Goal: Information Seeking & Learning: Check status

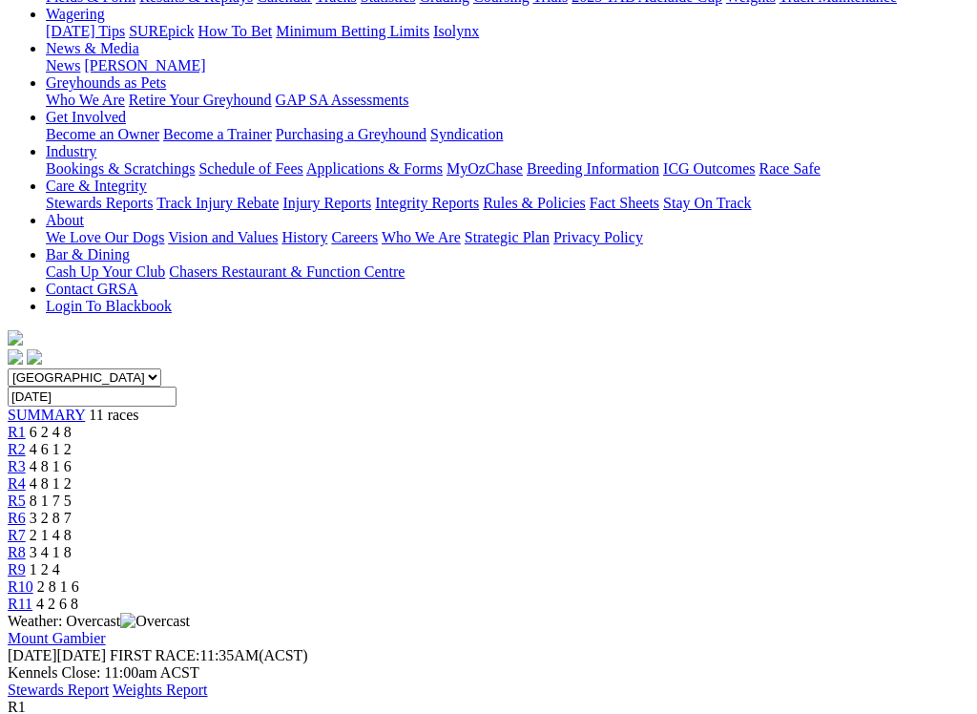
scroll to position [256, 0]
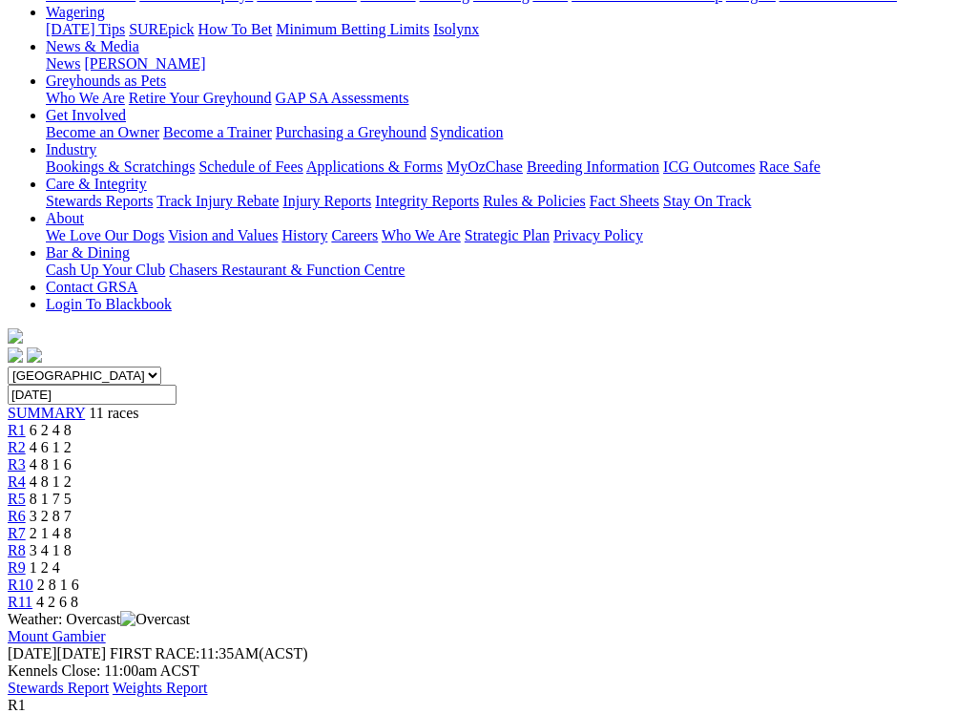
click at [26, 439] on link "R2" at bounding box center [17, 447] width 18 height 16
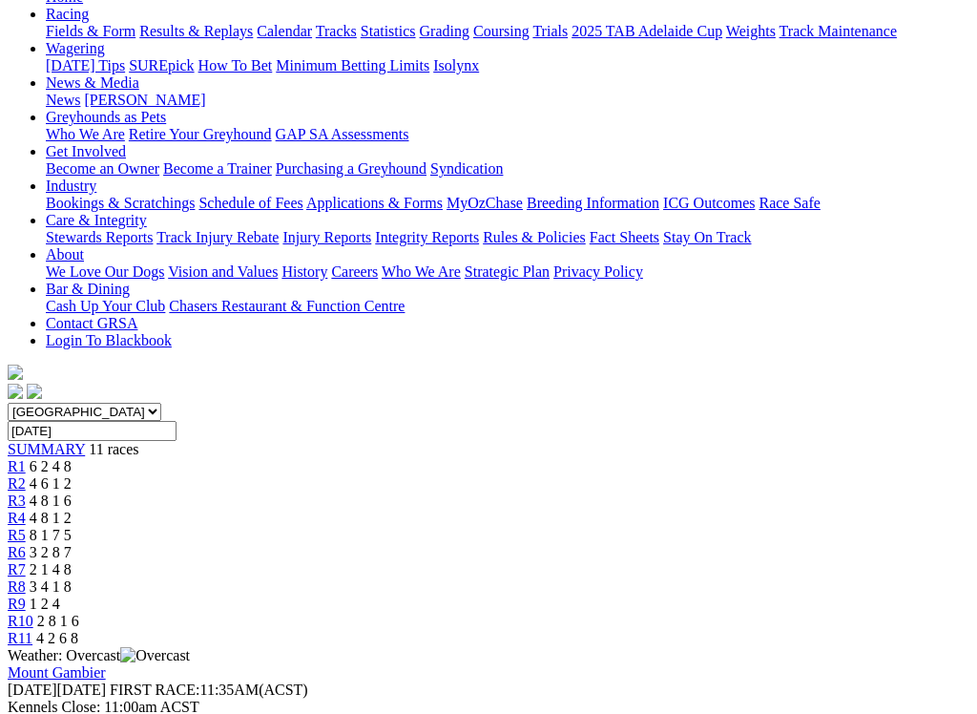
scroll to position [218, 0]
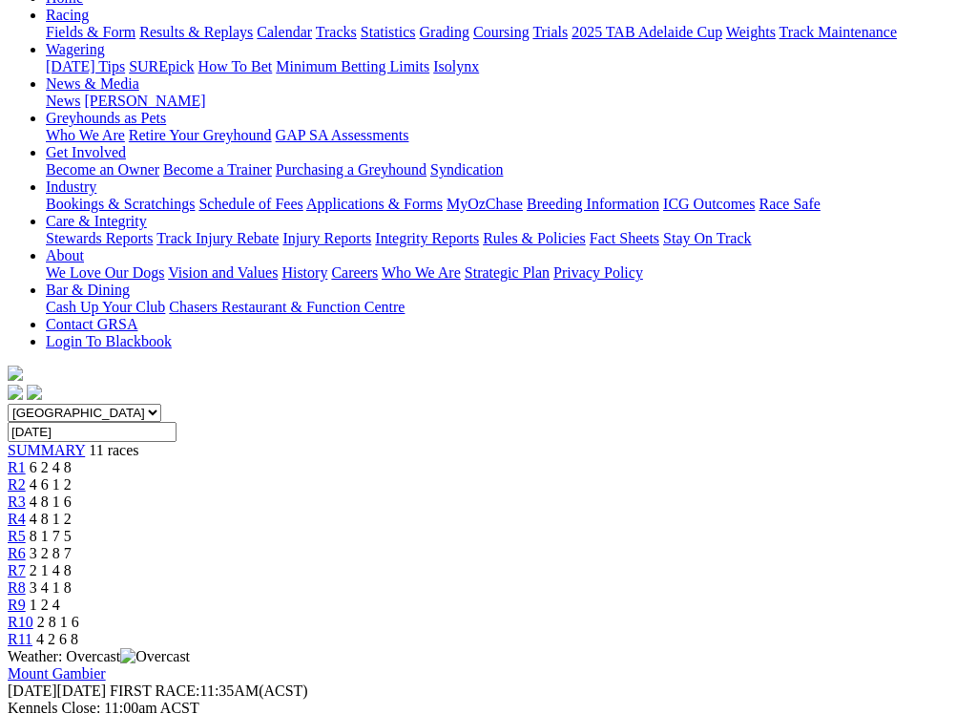
click at [26, 493] on span "R3" at bounding box center [17, 501] width 18 height 16
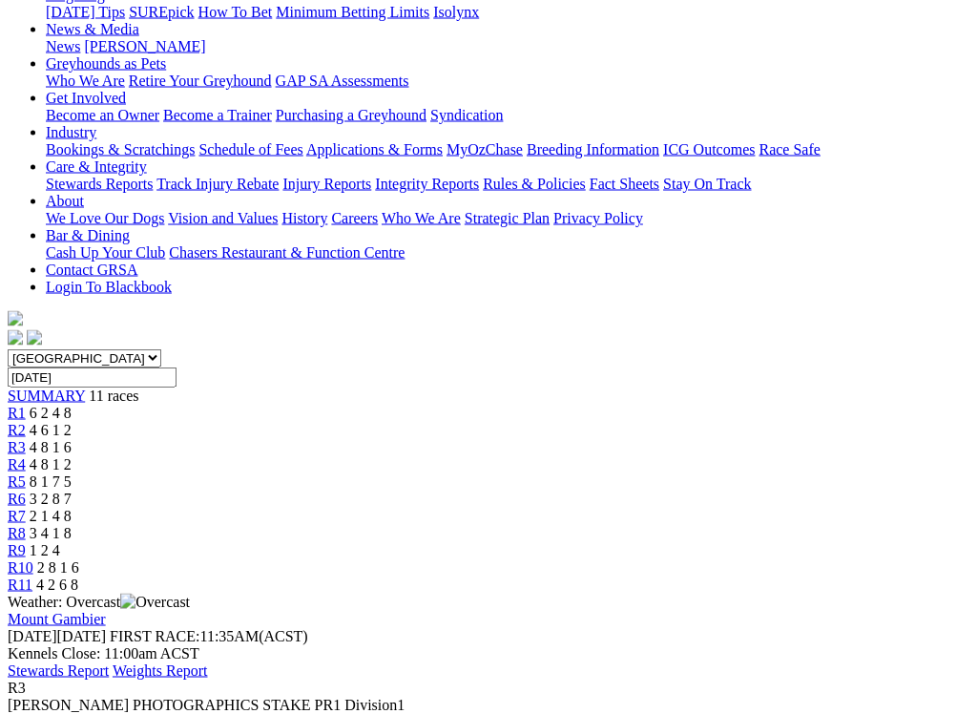
scroll to position [276, 0]
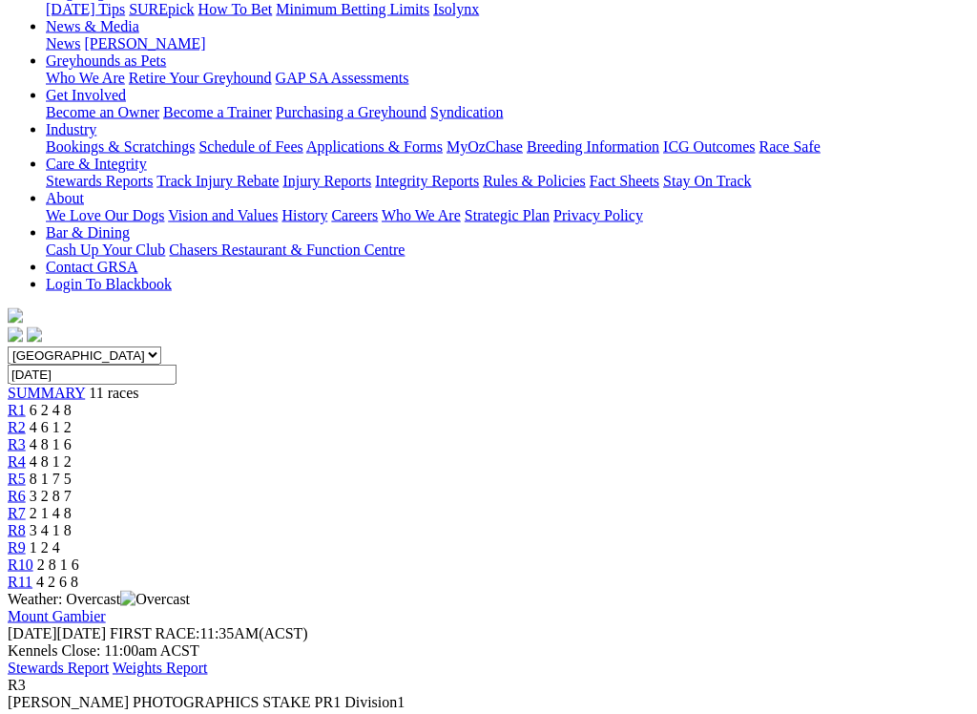
click at [26, 453] on link "R4" at bounding box center [17, 461] width 18 height 16
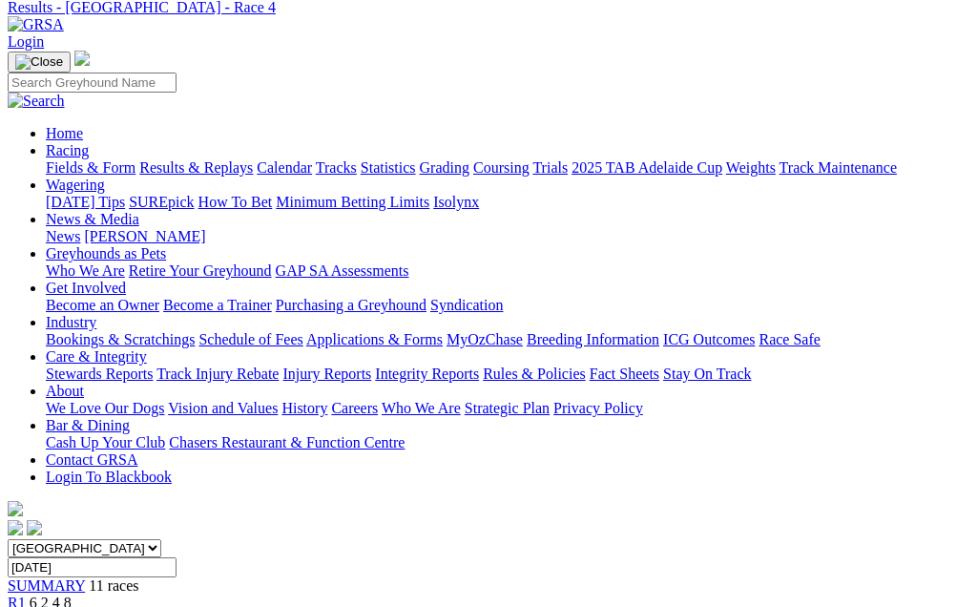
scroll to position [82, 0]
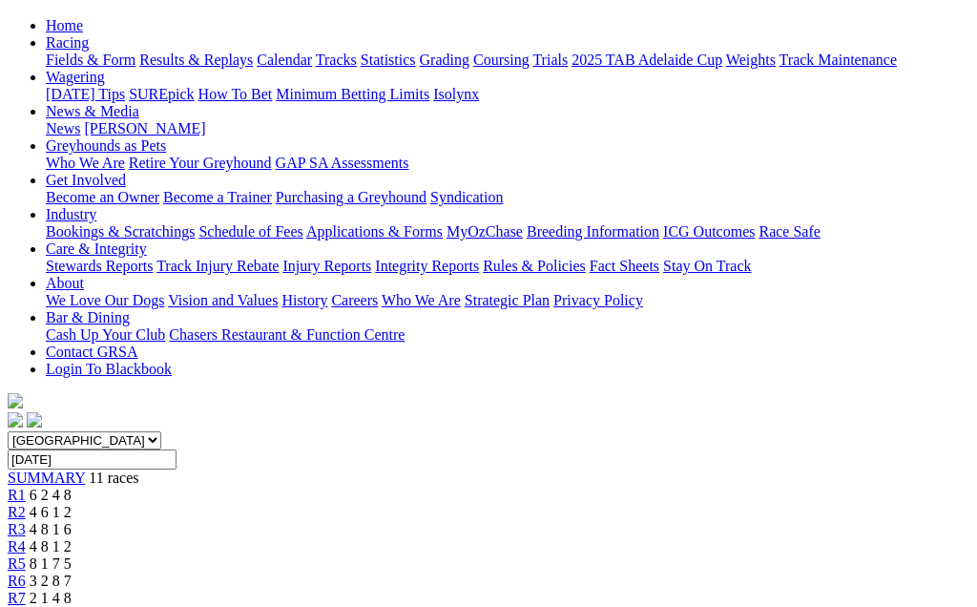
scroll to position [188, 0]
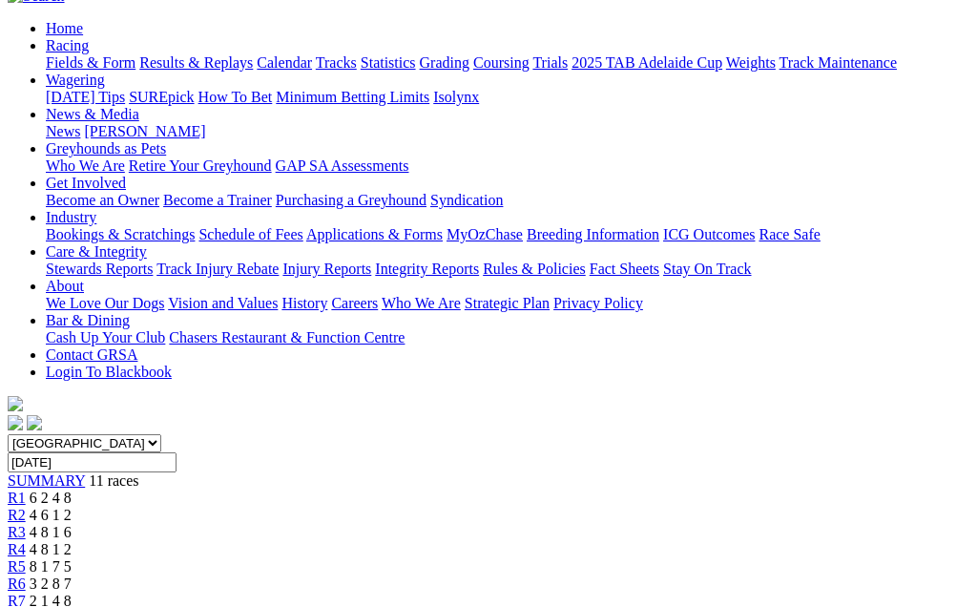
click at [72, 575] on span "3 2 8 7" at bounding box center [51, 583] width 42 height 16
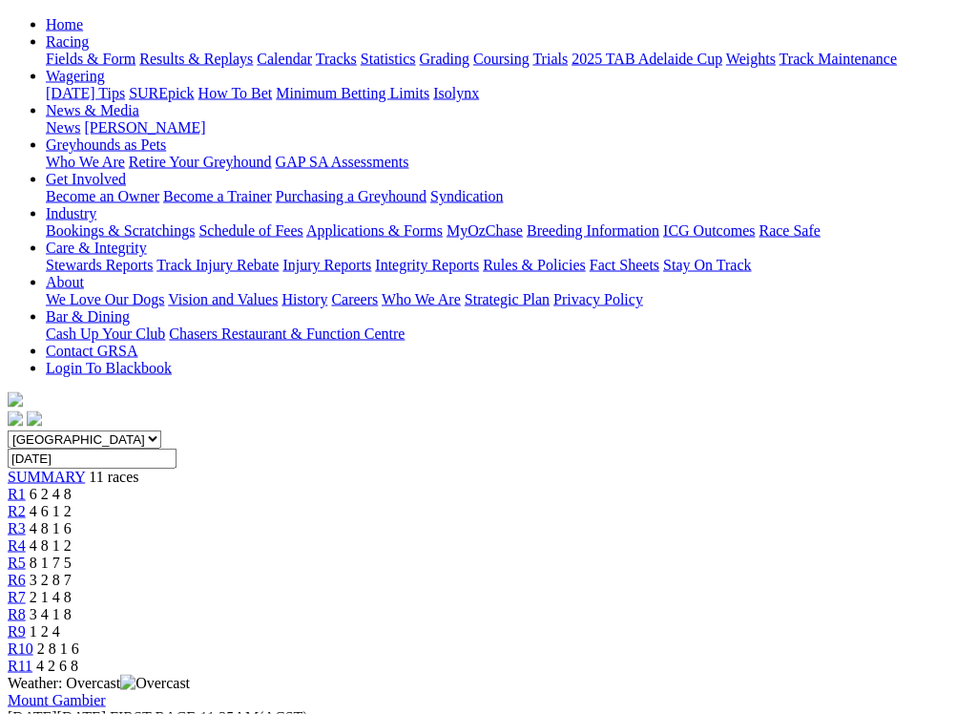
scroll to position [182, 0]
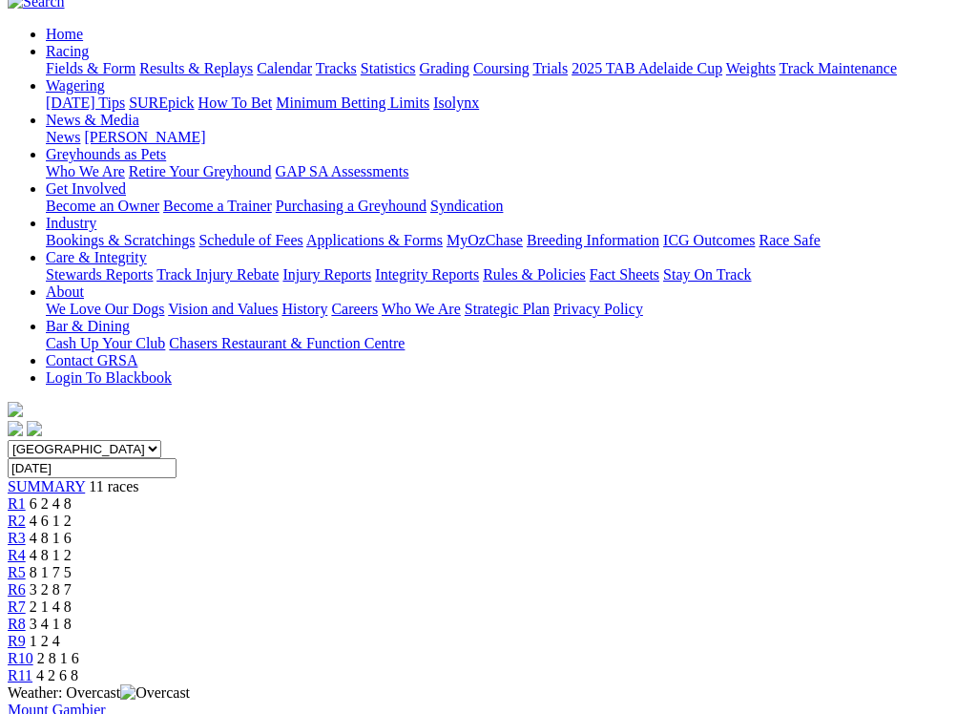
click at [26, 598] on link "R7" at bounding box center [17, 606] width 18 height 16
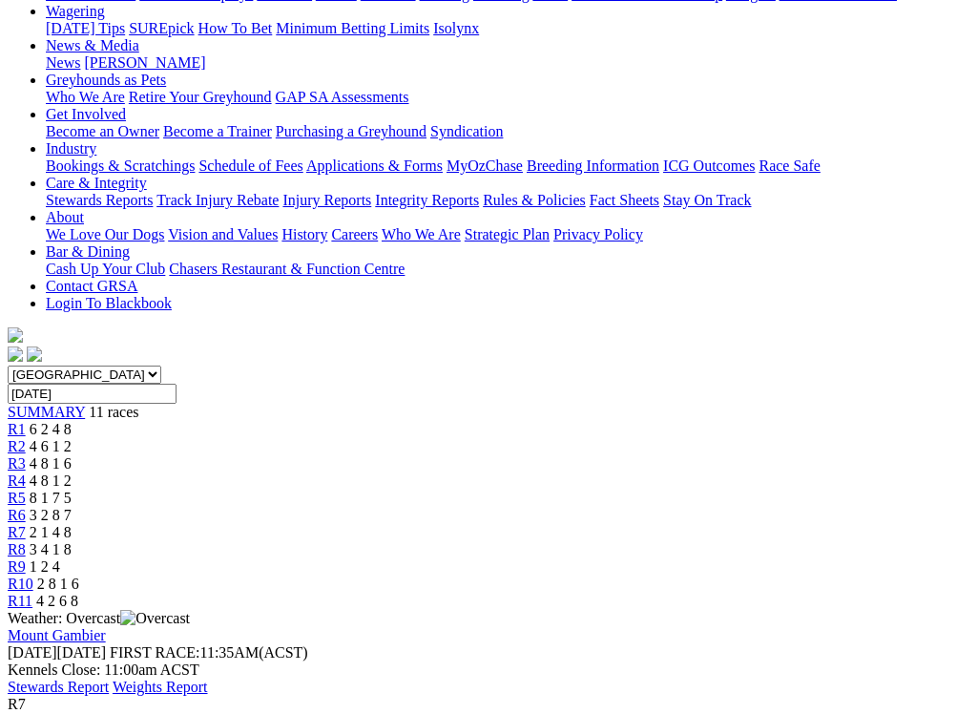
scroll to position [256, 0]
click at [26, 542] on span "R8" at bounding box center [17, 550] width 18 height 16
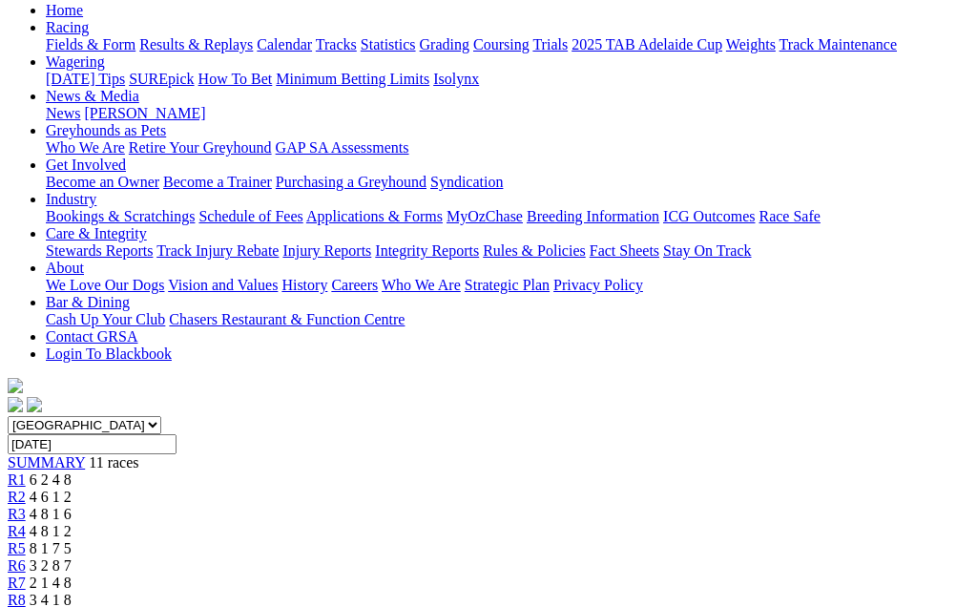
scroll to position [154, 0]
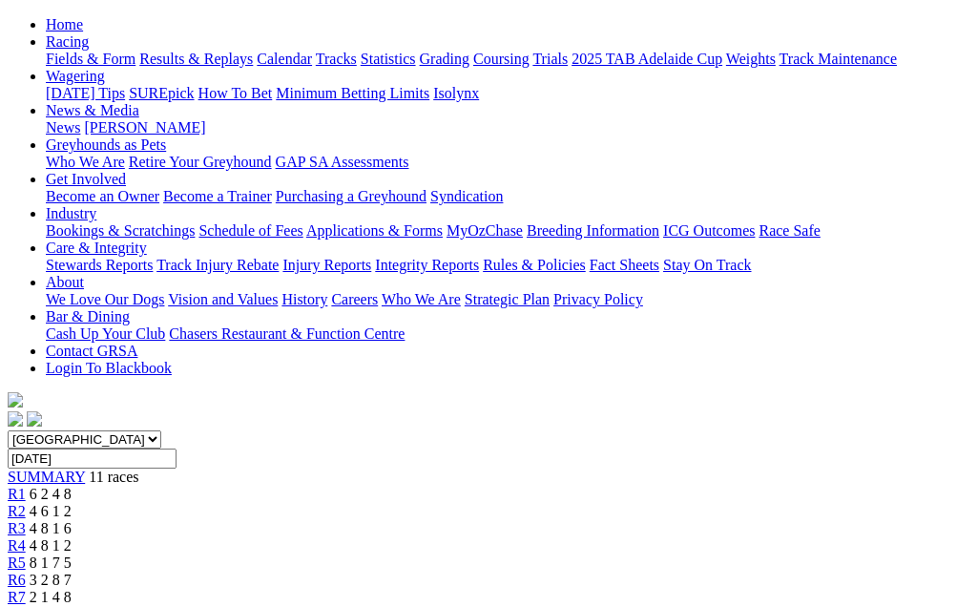
scroll to position [180, 0]
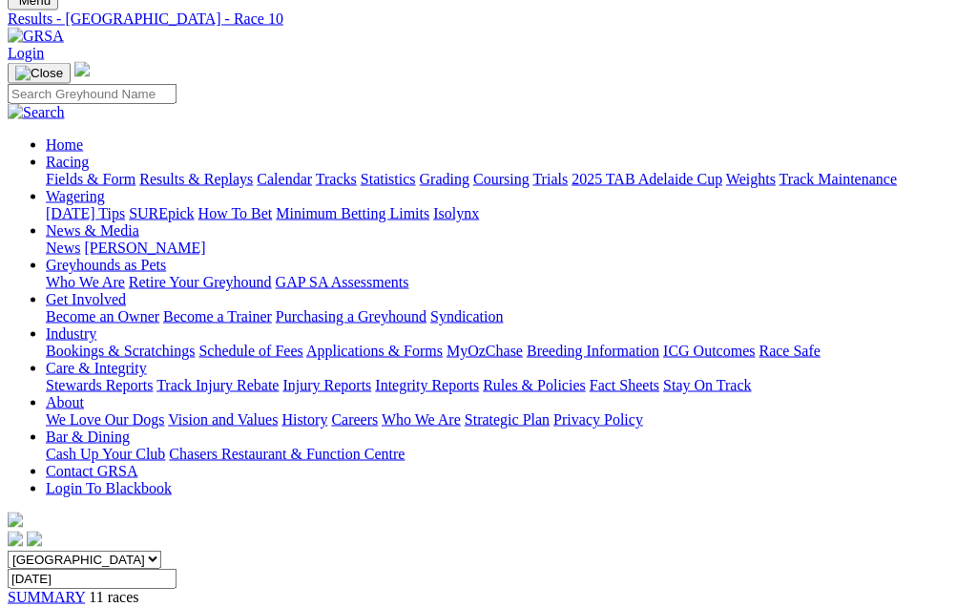
scroll to position [70, 0]
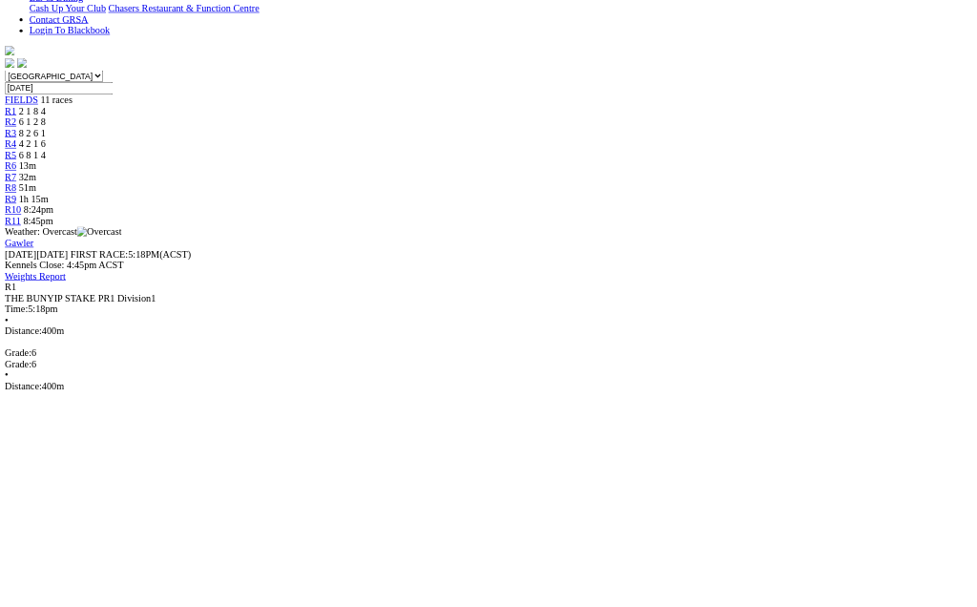
scroll to position [506, 0]
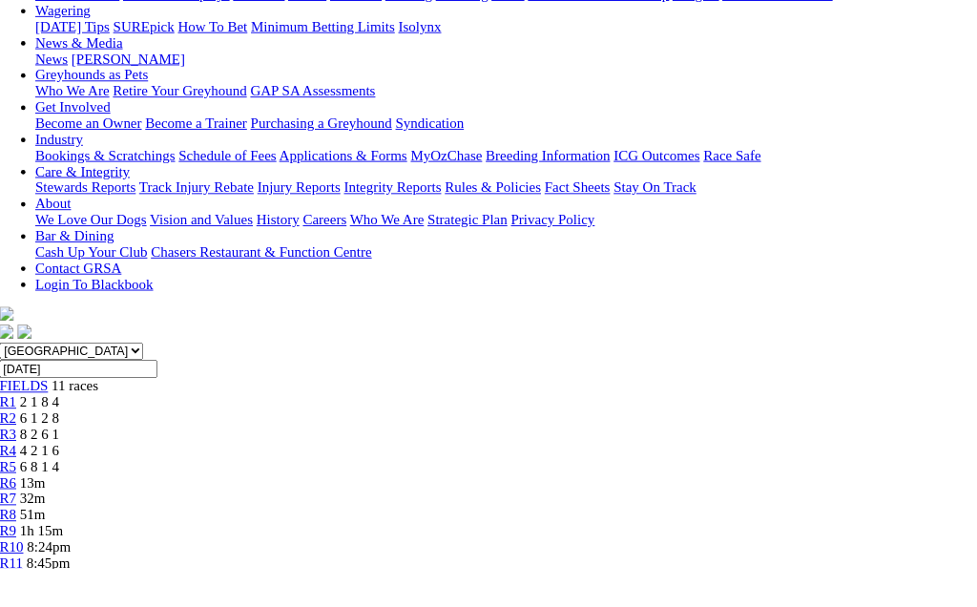
scroll to position [256, 9]
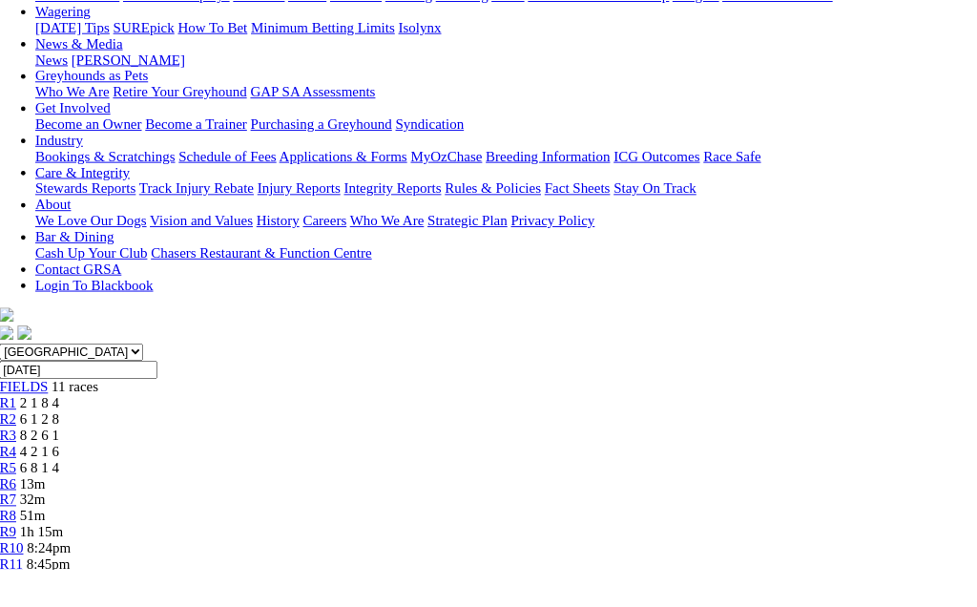
click at [17, 439] on link "R2" at bounding box center [8, 447] width 18 height 16
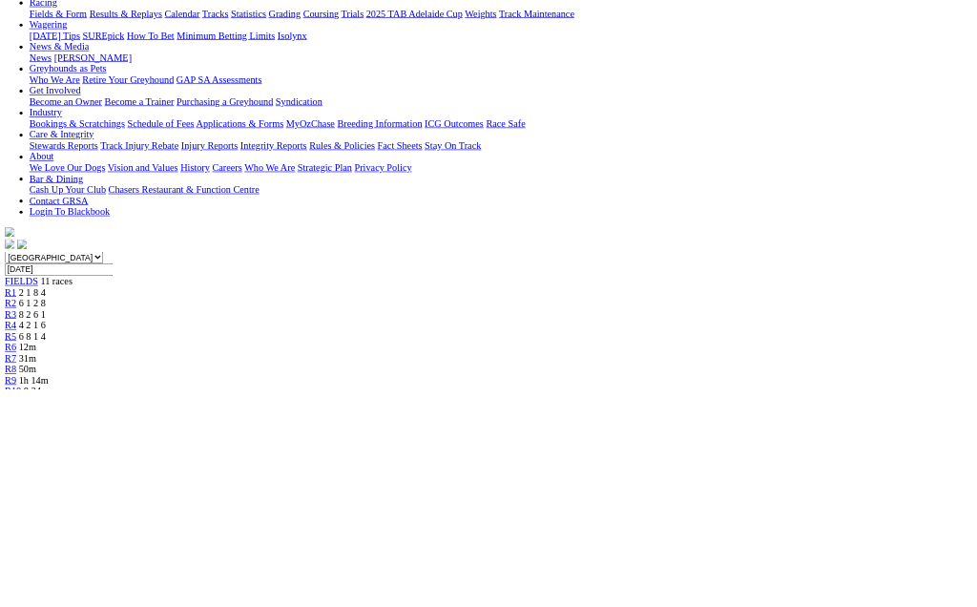
scroll to position [227, 0]
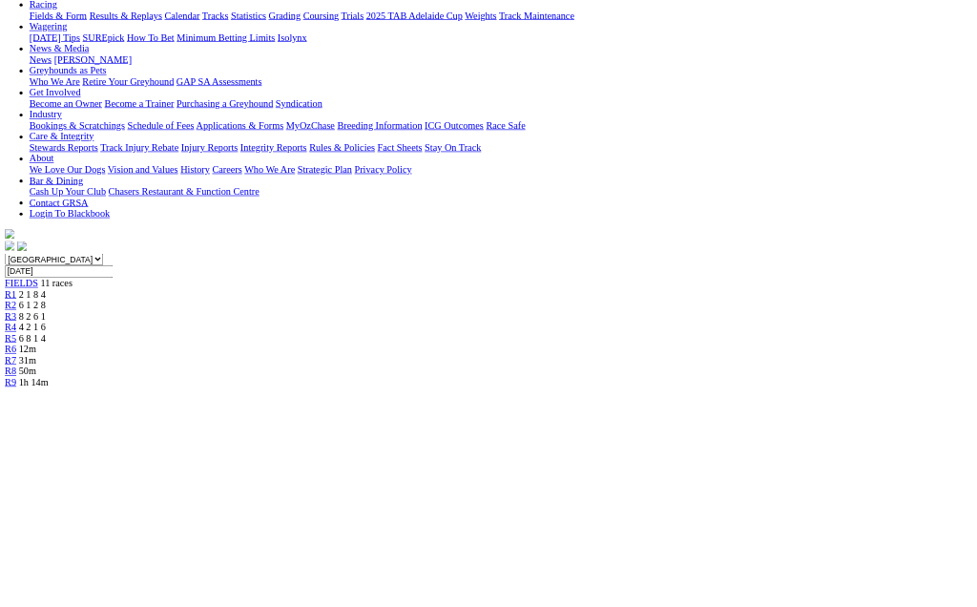
click at [26, 485] on link "R3" at bounding box center [17, 493] width 18 height 16
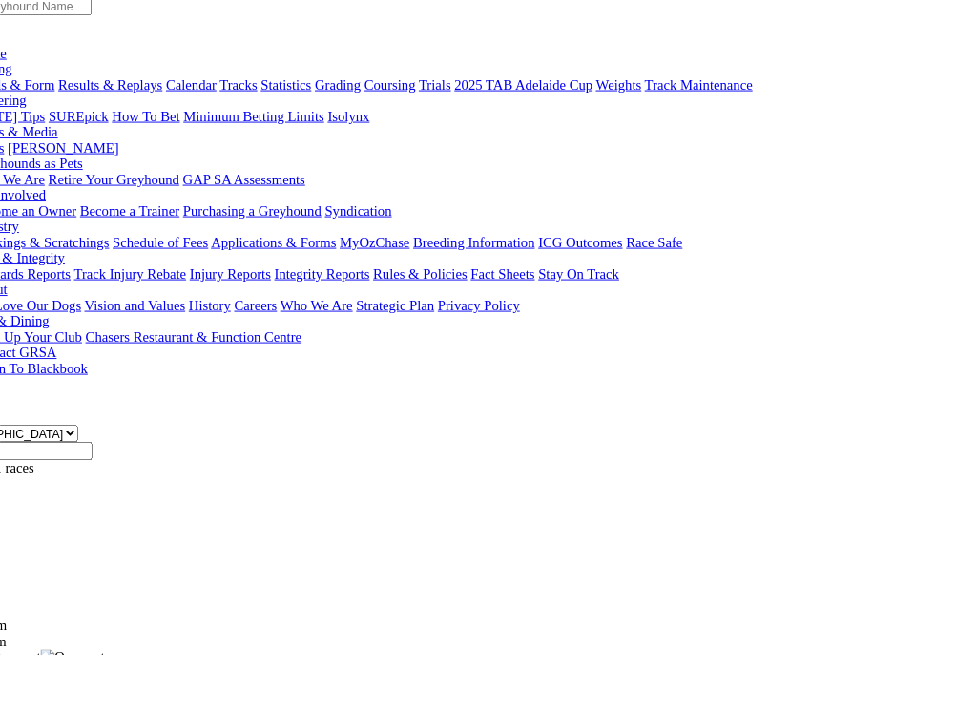
scroll to position [162, 76]
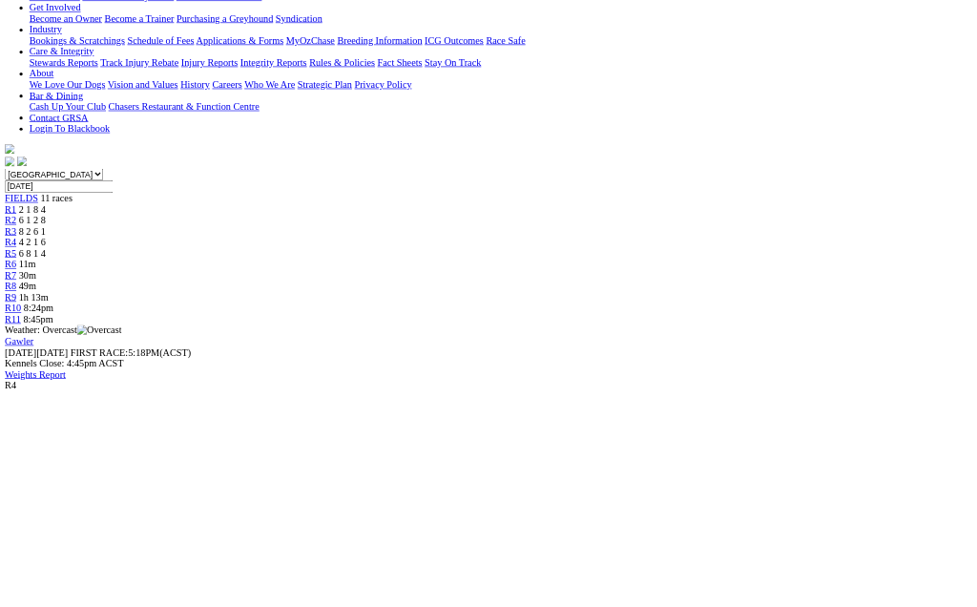
scroll to position [357, 0]
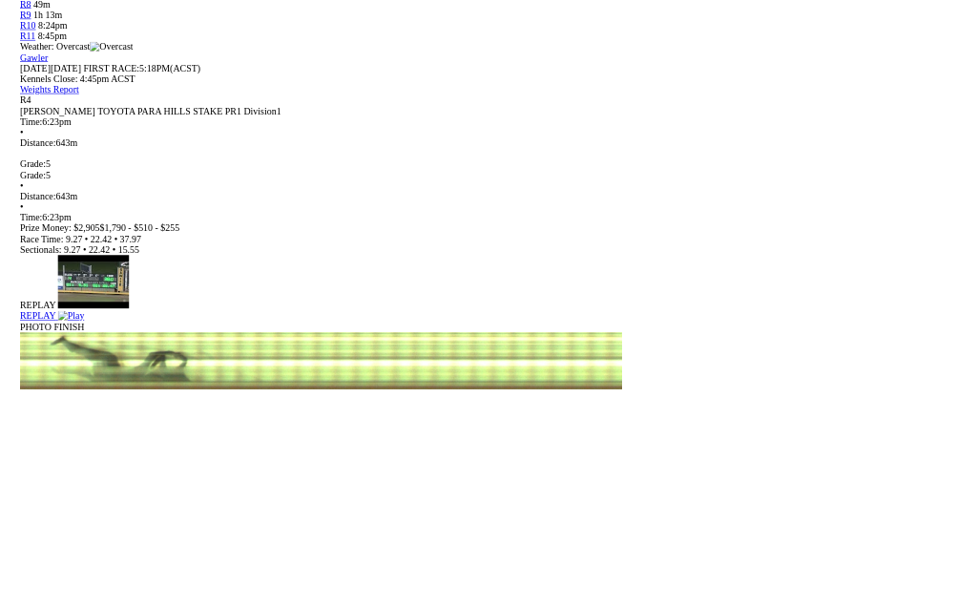
scroll to position [1386, 0]
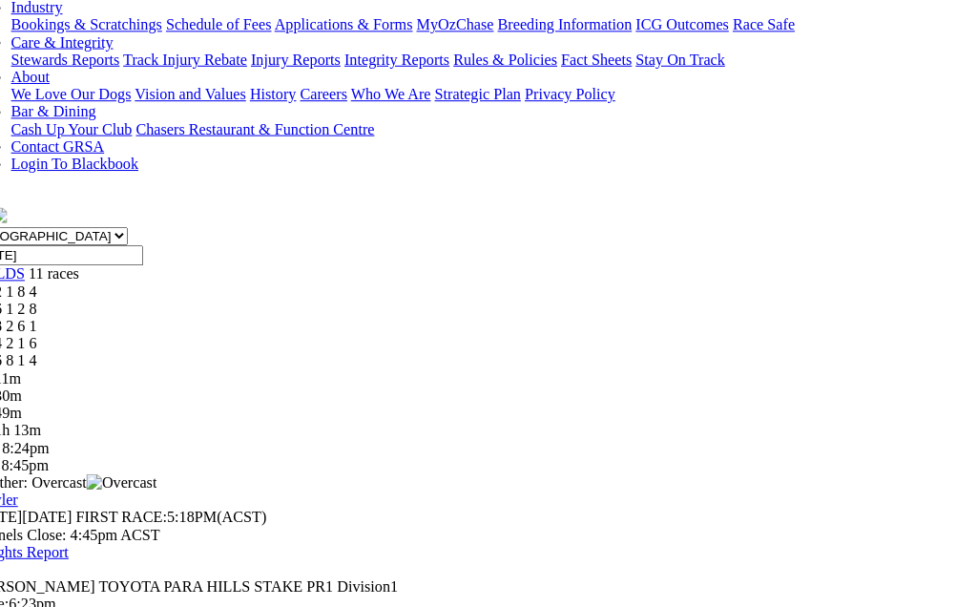
scroll to position [298, 28]
